Goal: Task Accomplishment & Management: Complete application form

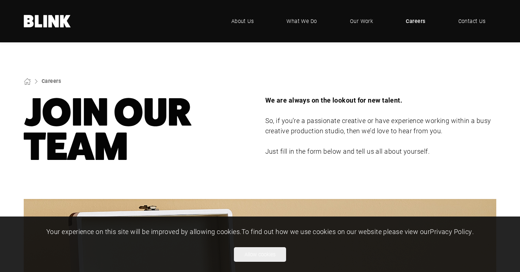
scroll to position [105, 0]
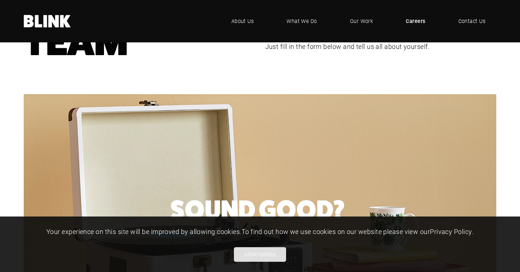
click at [254, 253] on button "Allow cookies" at bounding box center [260, 254] width 52 height 15
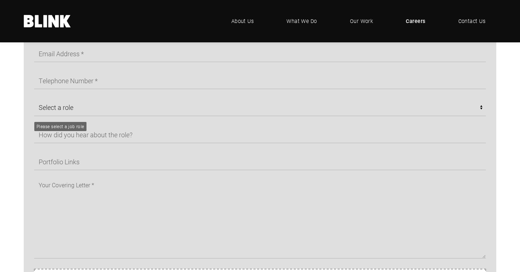
scroll to position [439, 0]
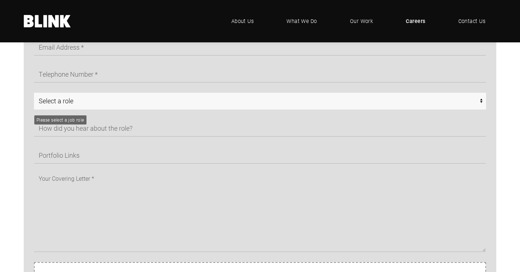
select select "Any - Chorley"
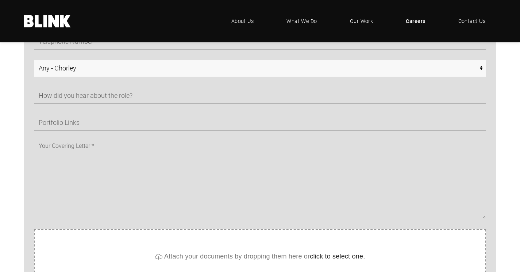
scroll to position [470, 0]
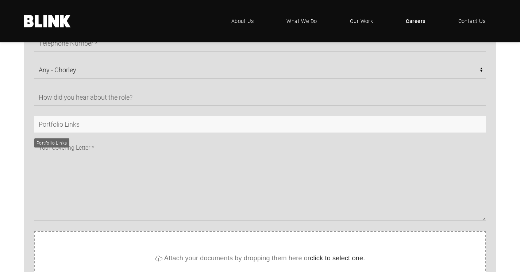
click at [329, 130] on input "text" at bounding box center [260, 124] width 452 height 17
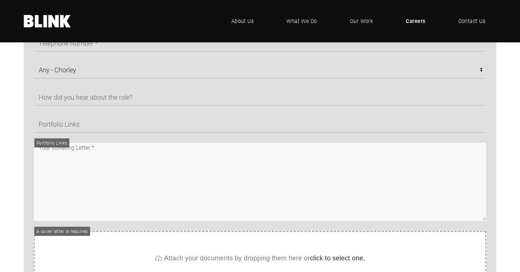
click at [321, 174] on textarea at bounding box center [260, 182] width 452 height 78
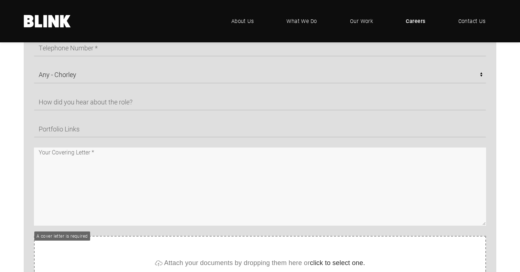
scroll to position [465, 0]
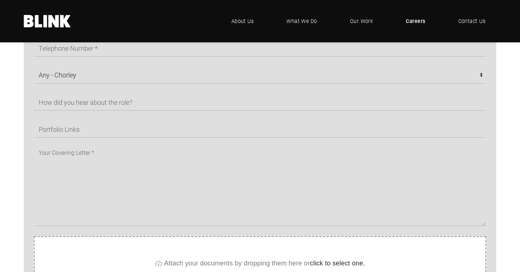
click at [506, 109] on div "Select a role CGI Artists - Manchester Senior CGI Artists - Manchester Any - Ma…" at bounding box center [260, 191] width 520 height 430
click at [301, 19] on span "What We Do" at bounding box center [301, 21] width 31 height 8
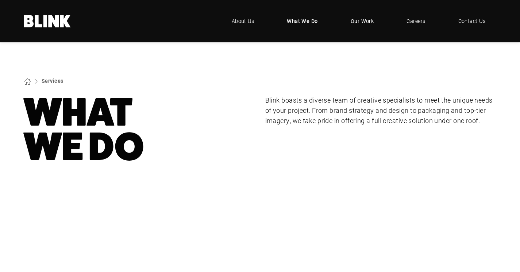
click at [365, 20] on span "Our Work" at bounding box center [362, 21] width 23 height 8
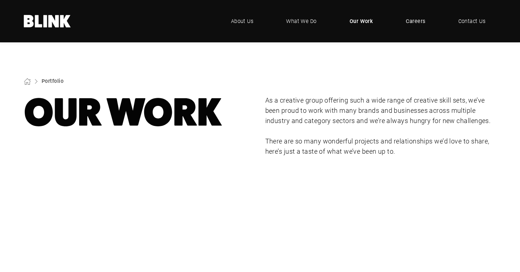
click at [417, 23] on span "Careers" at bounding box center [415, 21] width 19 height 8
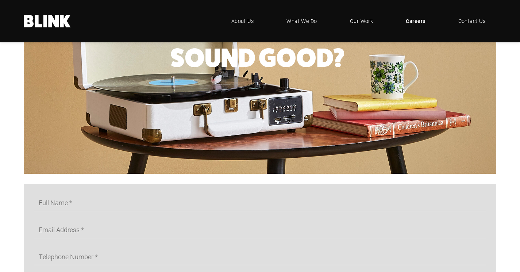
scroll to position [411, 0]
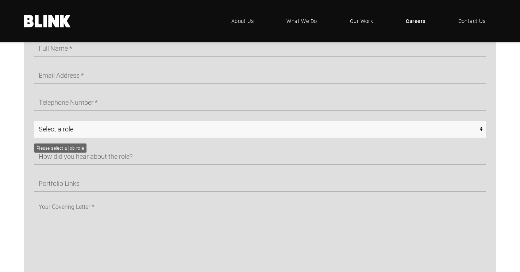
select select "Any - Chorley"
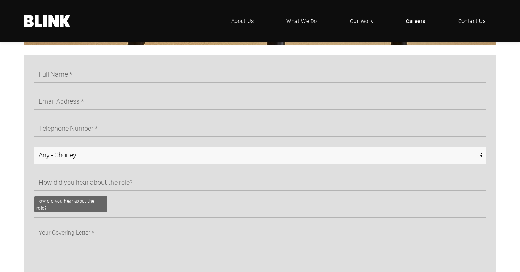
scroll to position [374, 0]
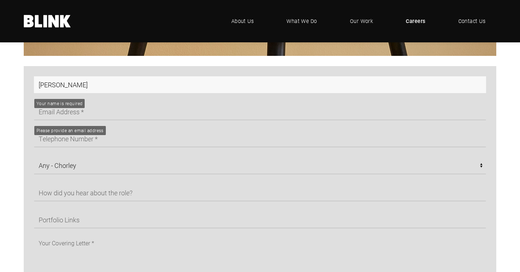
type input "Jake Platt"
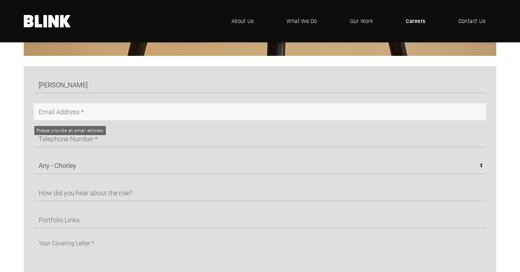
type input "k"
type input "jakeplatt009@outlook.com"
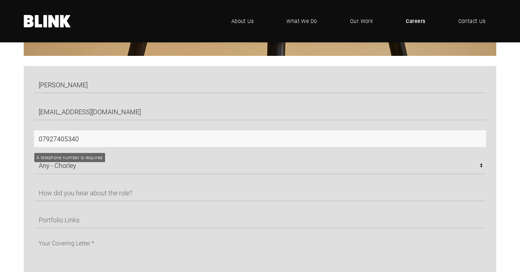
type input "07927405340"
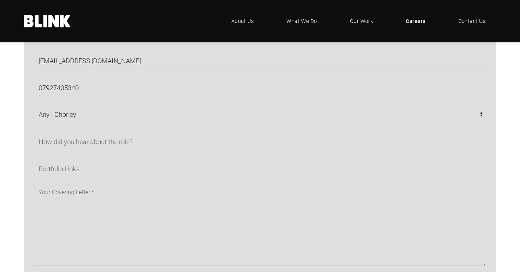
scroll to position [426, 0]
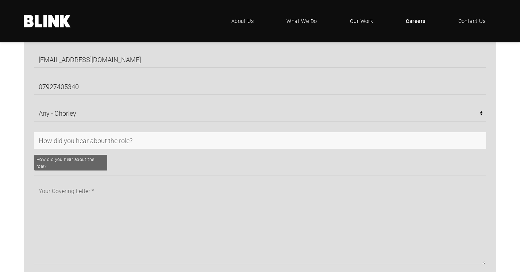
click at [214, 144] on input "text" at bounding box center [260, 140] width 452 height 17
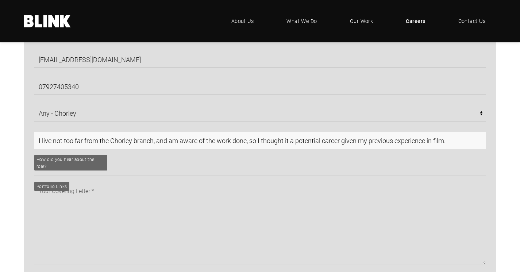
type input "I live not too far from the Chorley branch, and am aware of the work done, so I…"
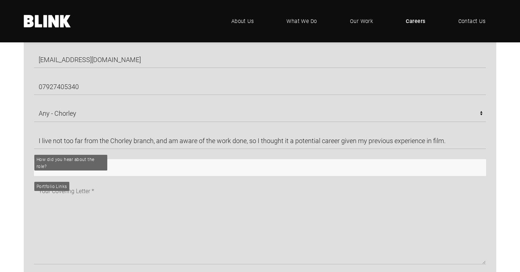
click at [91, 171] on input "text" at bounding box center [260, 167] width 452 height 17
